Goal: Navigation & Orientation: Find specific page/section

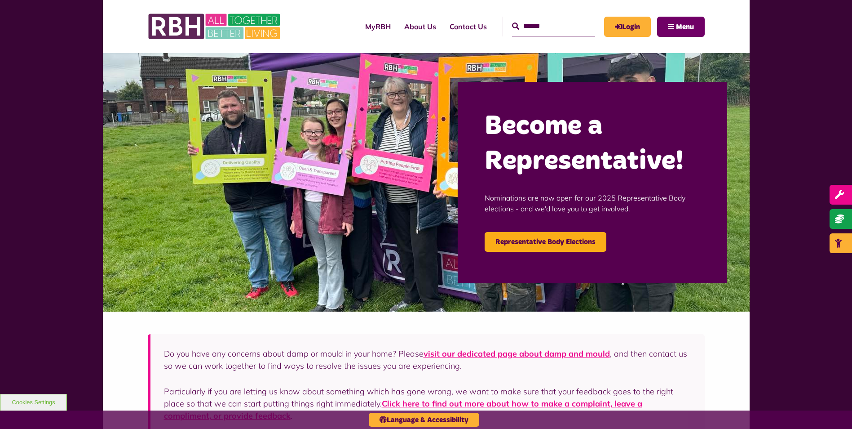
click at [667, 22] on button "Menu" at bounding box center [681, 27] width 48 height 20
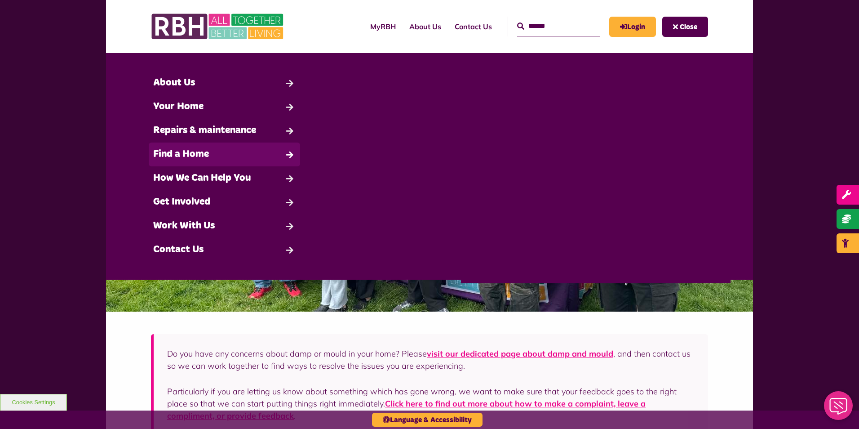
click at [245, 150] on link "Find a Home" at bounding box center [224, 154] width 151 height 24
click at [259, 160] on link "Find a Home" at bounding box center [224, 154] width 151 height 24
click at [277, 151] on link "Find a Home" at bounding box center [224, 154] width 151 height 24
click at [289, 155] on link "Find a Home" at bounding box center [224, 154] width 151 height 24
click at [695, 35] on button "Close" at bounding box center [685, 27] width 46 height 20
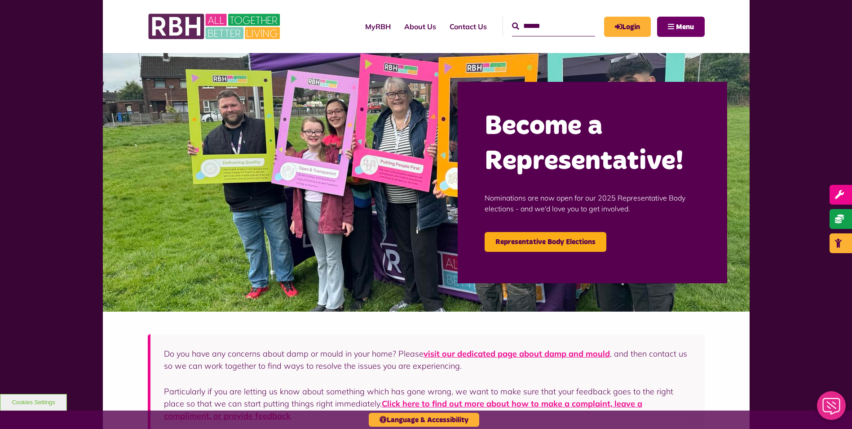
click at [695, 34] on button "Menu" at bounding box center [681, 27] width 48 height 20
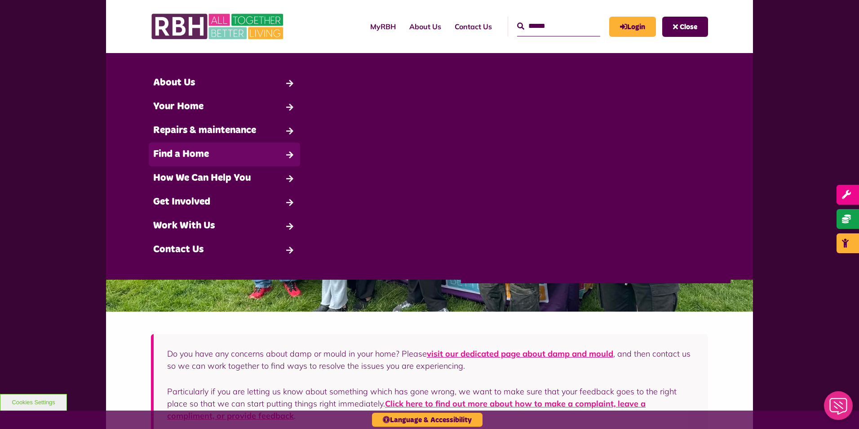
click at [237, 164] on link "Find a Home" at bounding box center [224, 154] width 151 height 24
click at [180, 162] on link "Find a Home" at bounding box center [224, 154] width 151 height 24
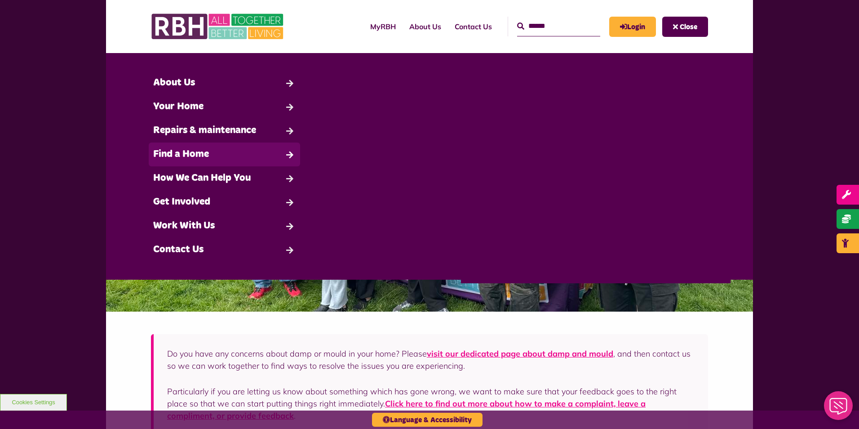
click at [180, 162] on link "Find a Home" at bounding box center [224, 154] width 151 height 24
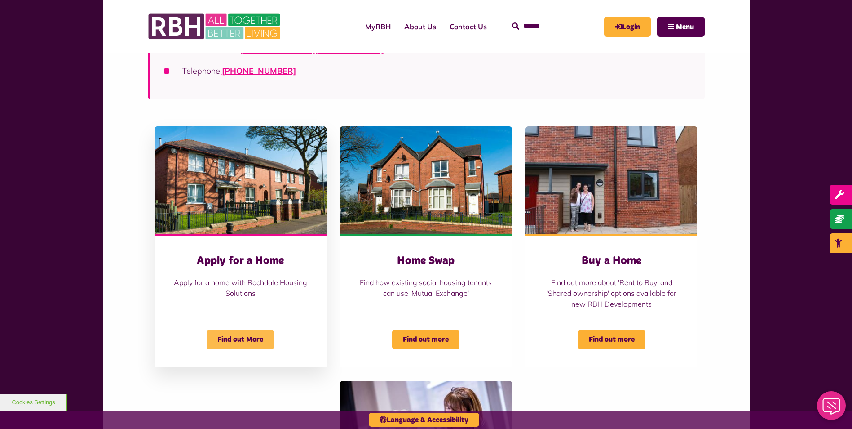
click at [238, 346] on span "Find out More" at bounding box center [240, 339] width 67 height 20
